Goal: Transaction & Acquisition: Book appointment/travel/reservation

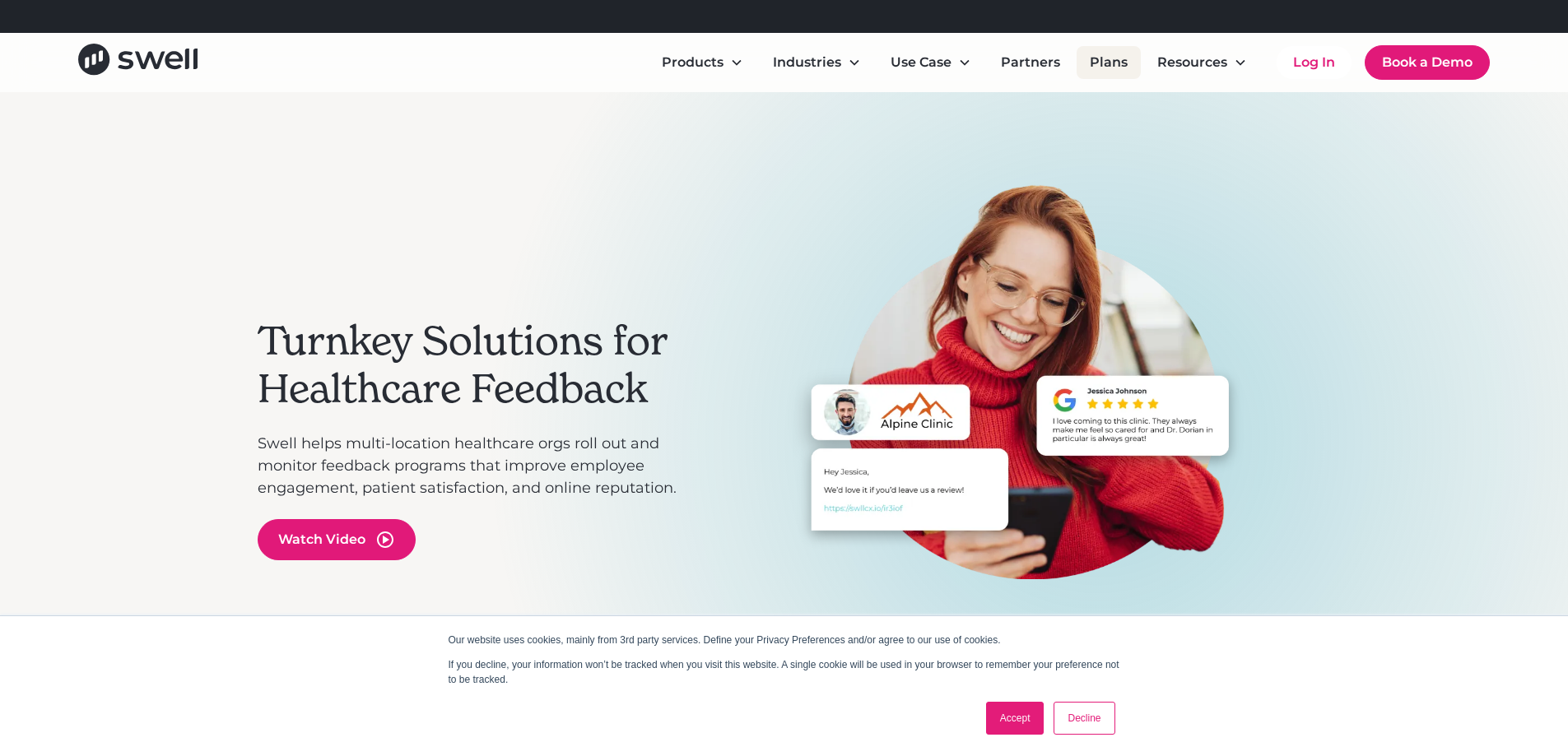
click at [1105, 52] on link "Plans" at bounding box center [1108, 62] width 64 height 33
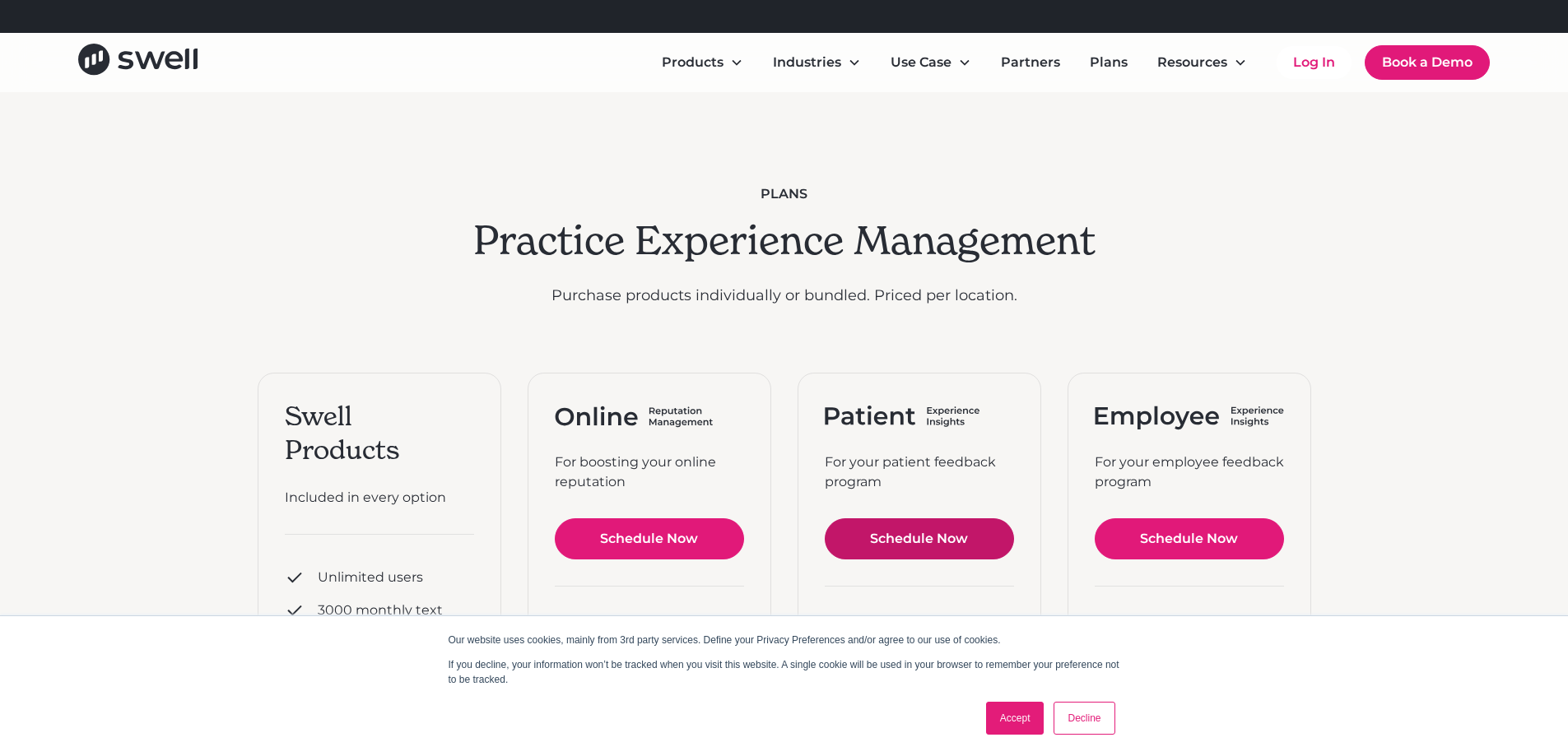
click at [744, 528] on link "Schedule Now" at bounding box center [649, 539] width 189 height 41
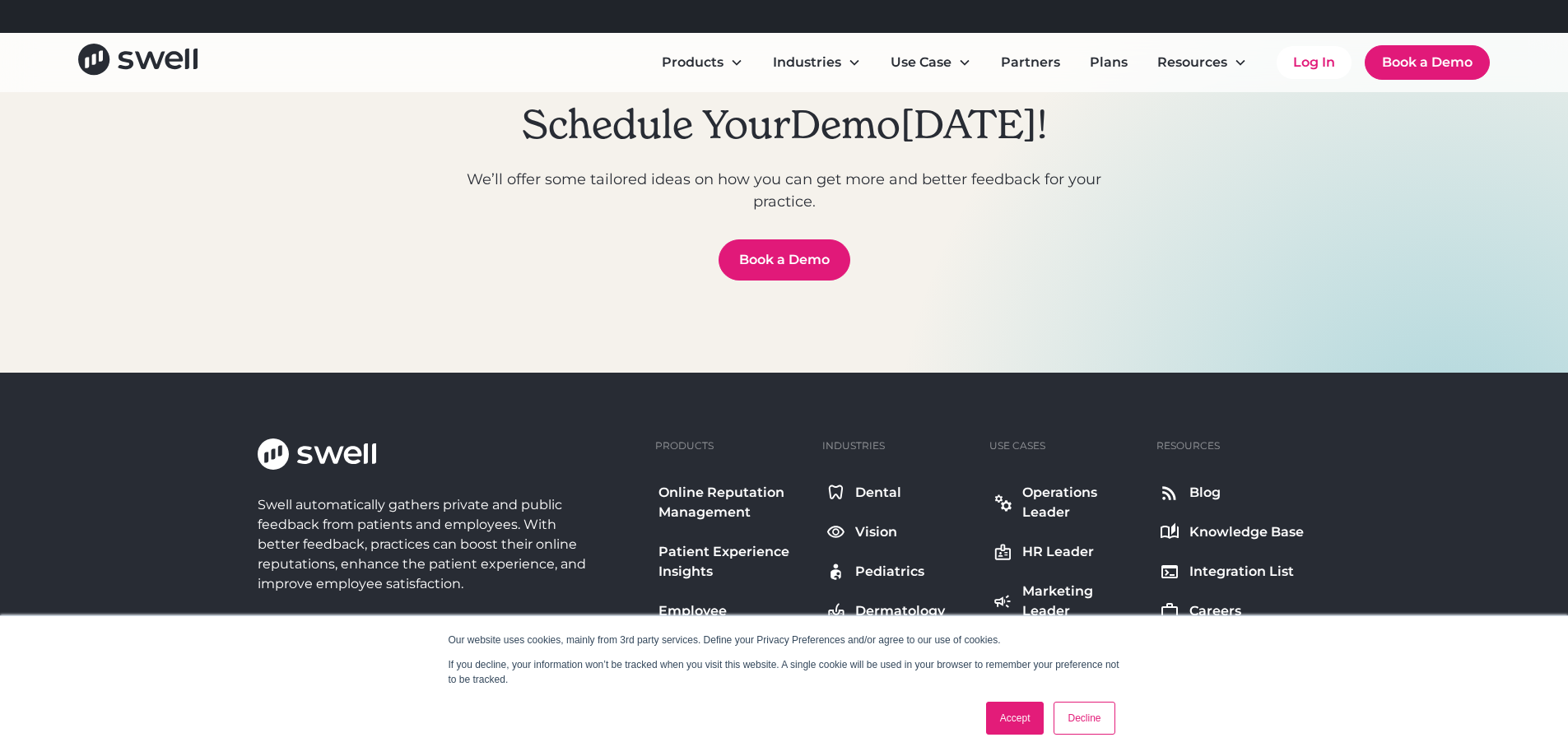
scroll to position [6140, 0]
